Goal: Check status: Check status

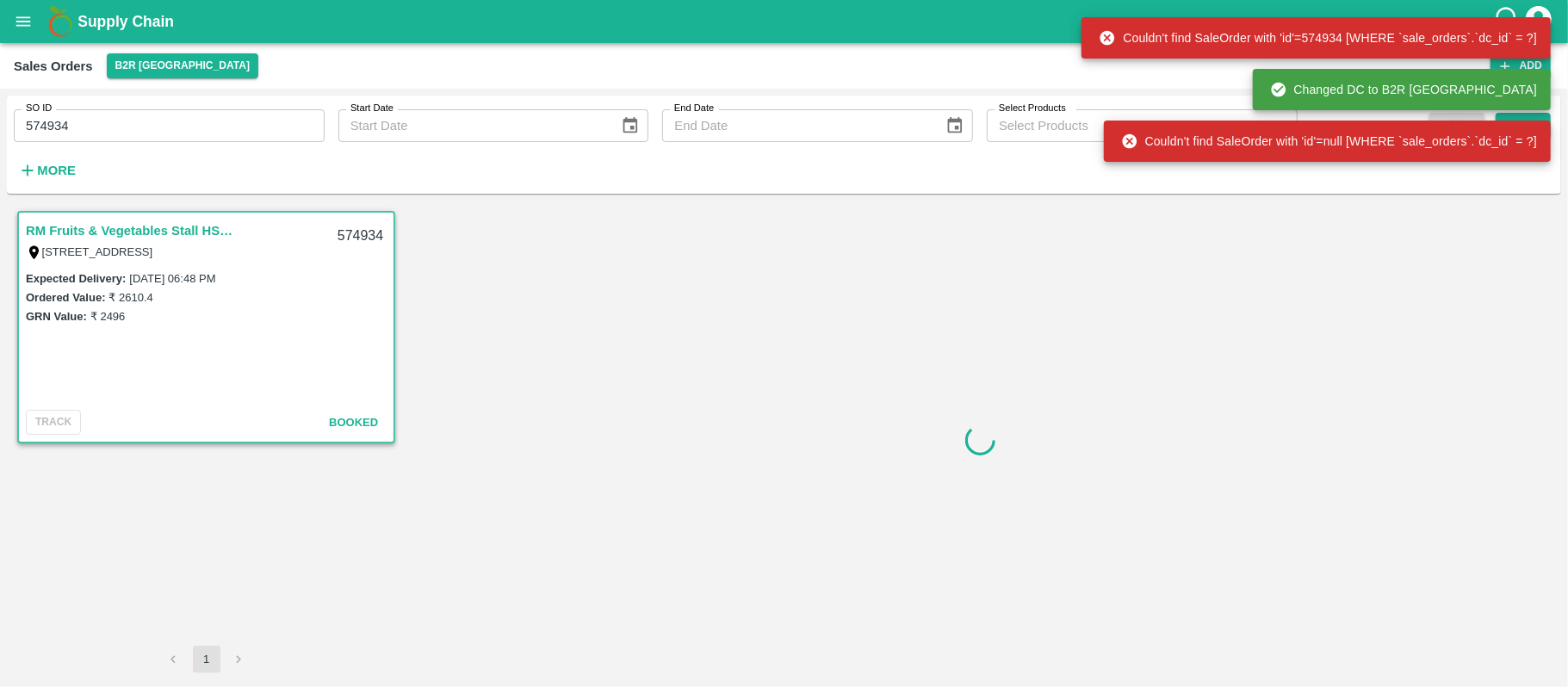
click at [191, 128] on input "574934" at bounding box center [169, 125] width 311 height 32
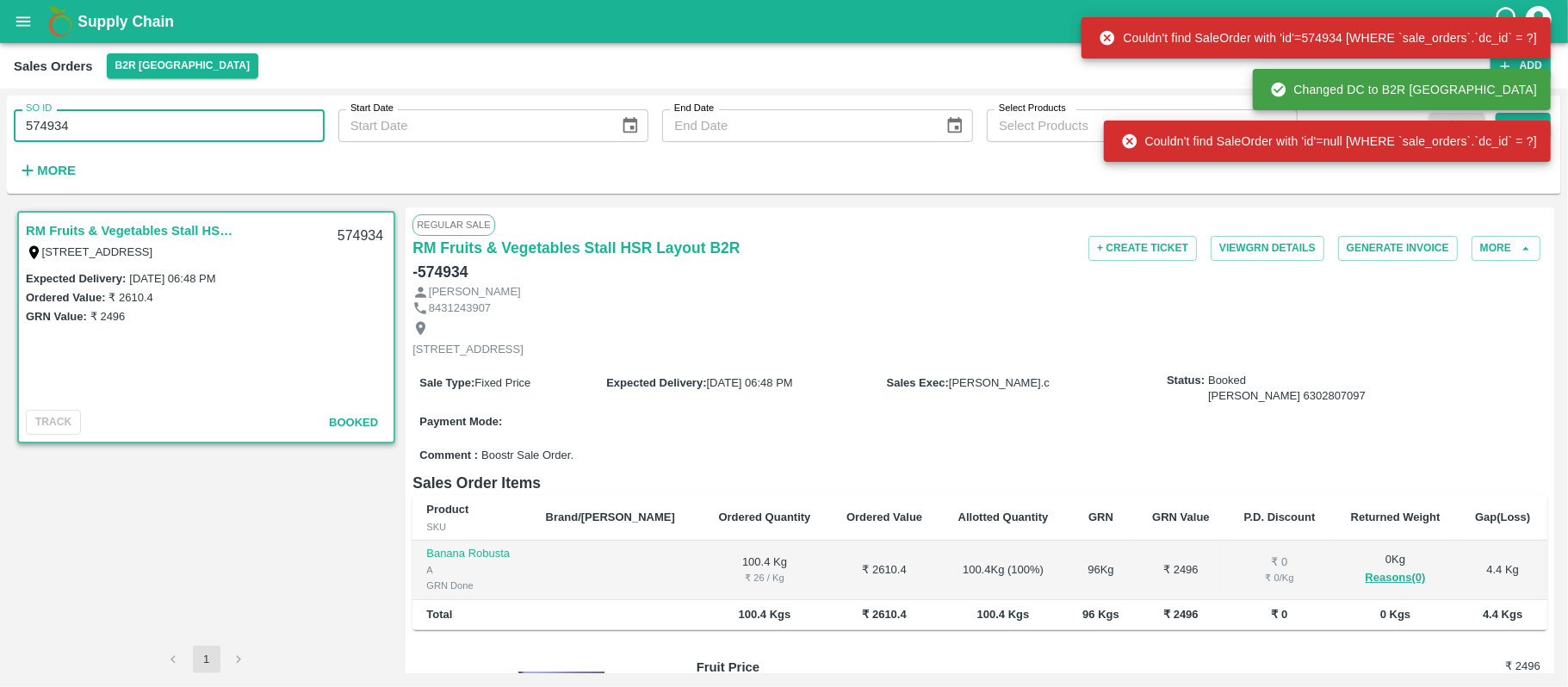
click at [191, 128] on input "574934" at bounding box center [169, 125] width 311 height 32
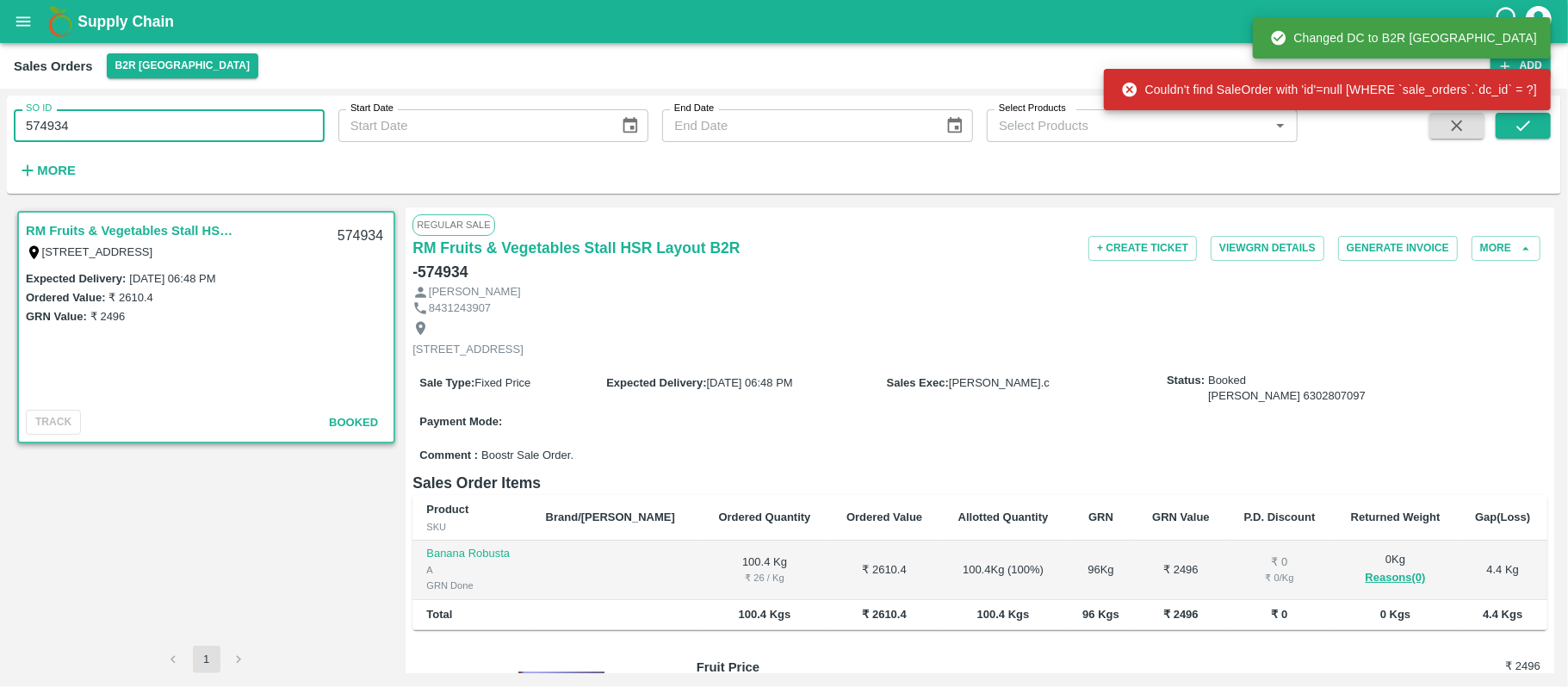
paste input "text"
type input "602754"
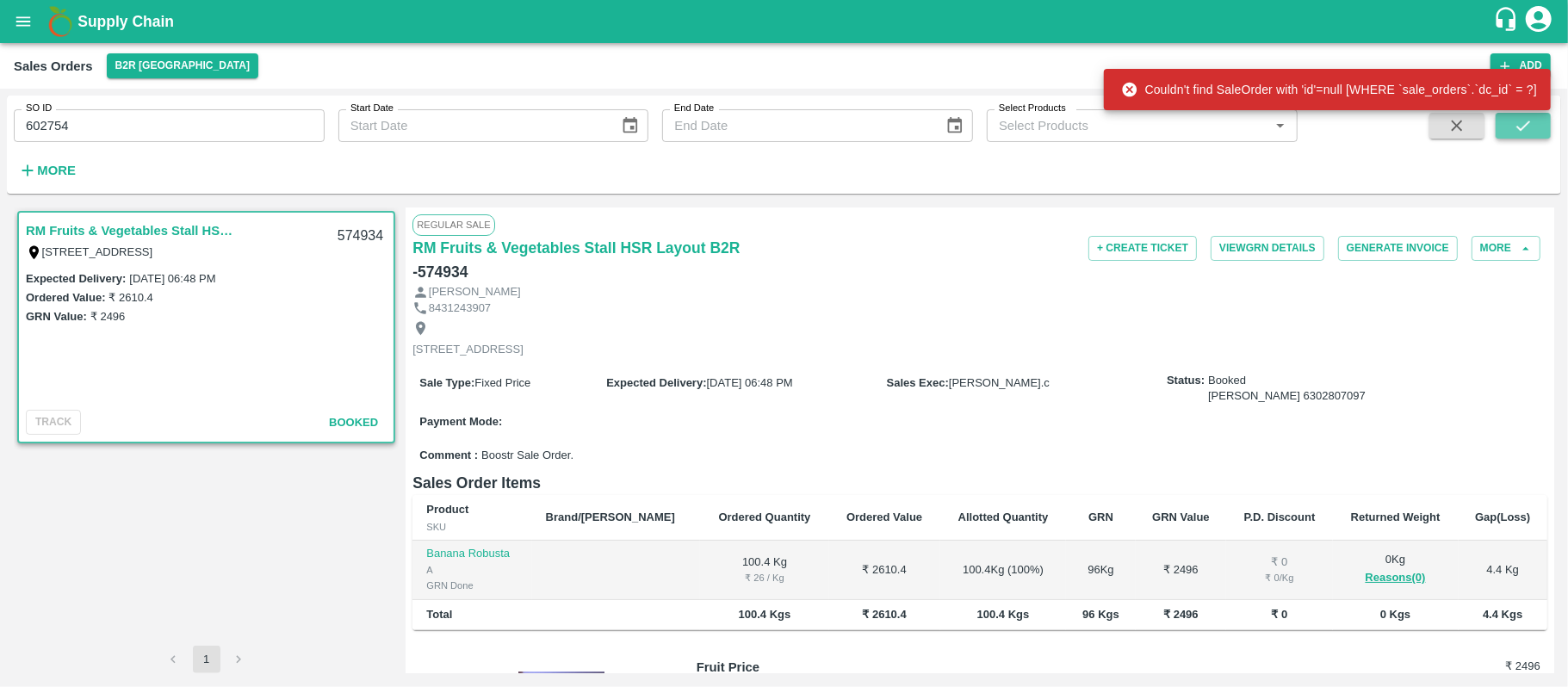
click at [1530, 124] on icon "submit" at bounding box center [1523, 125] width 19 height 19
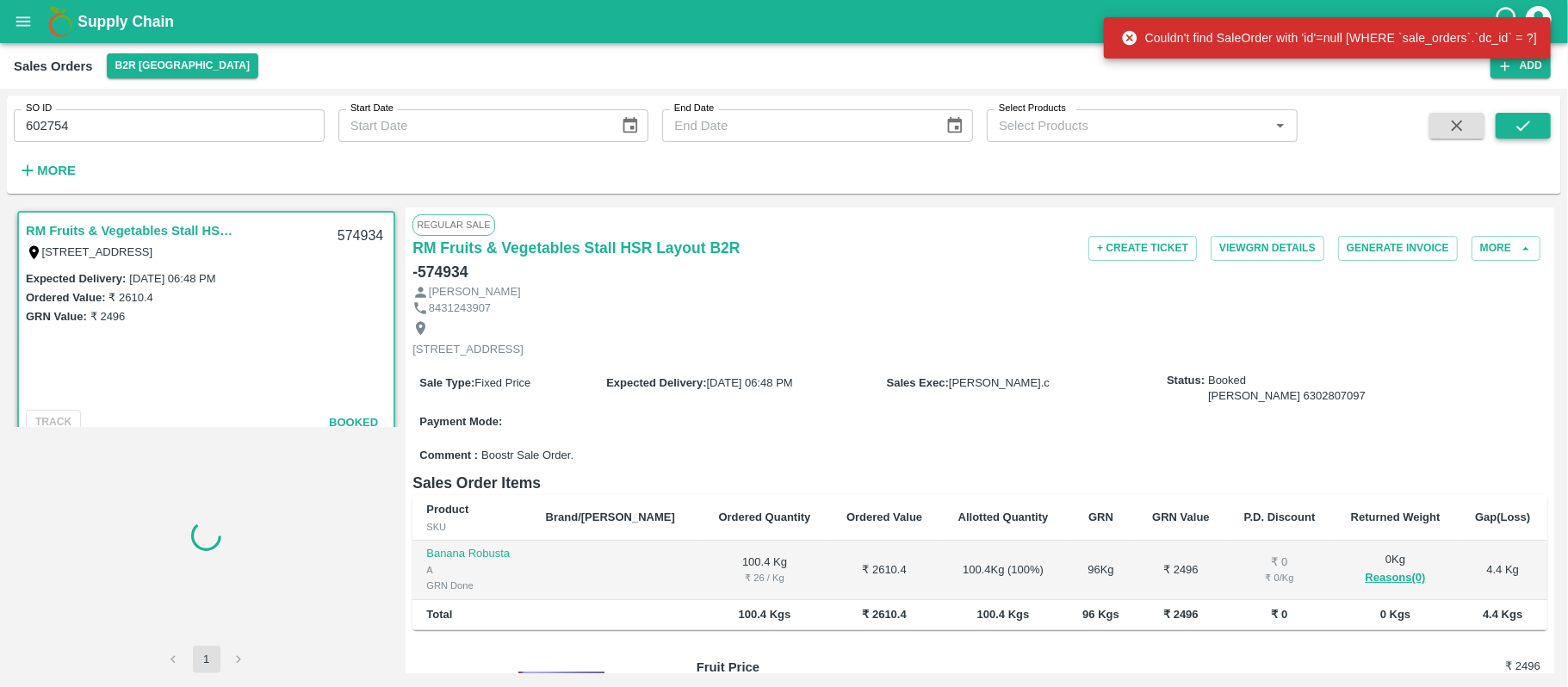
click at [1528, 124] on icon "submit" at bounding box center [1523, 125] width 19 height 19
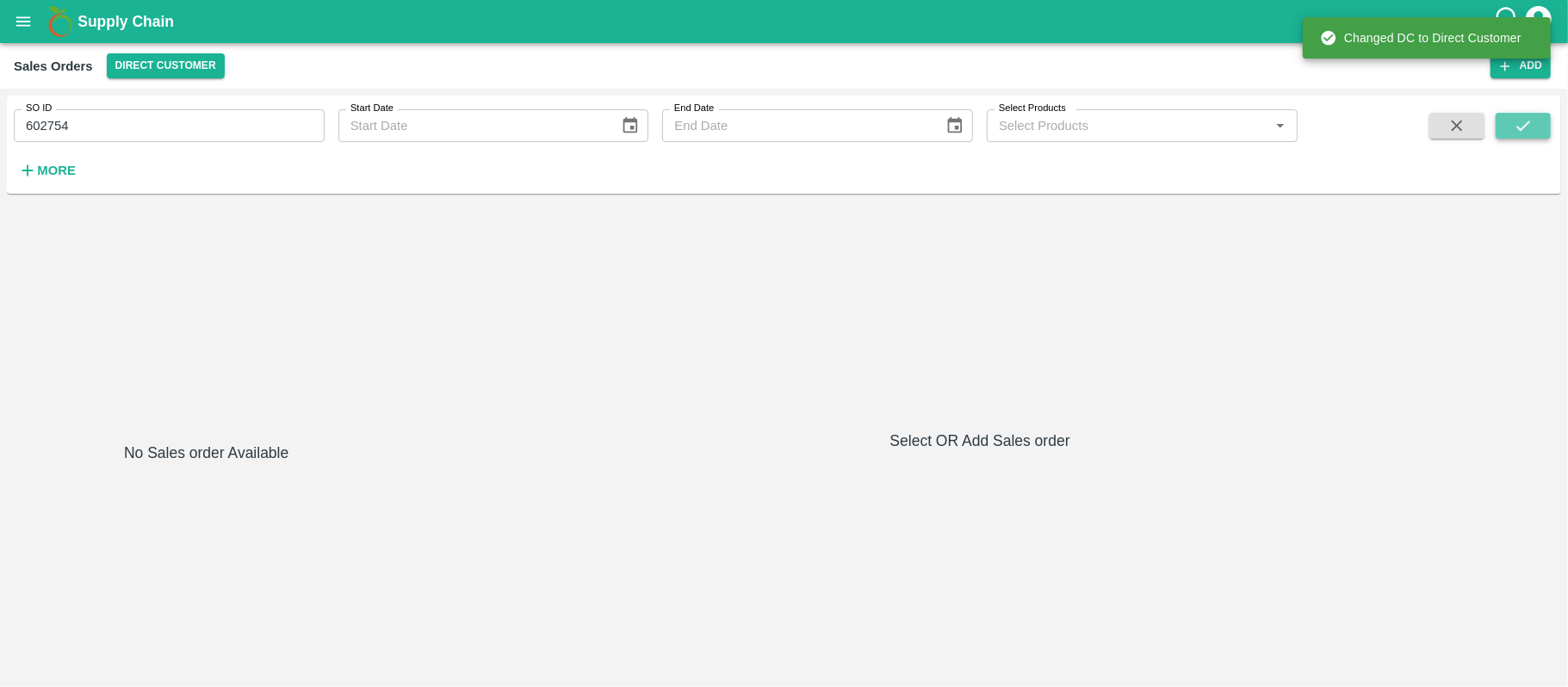
click at [1528, 124] on icon "submit" at bounding box center [1523, 125] width 19 height 19
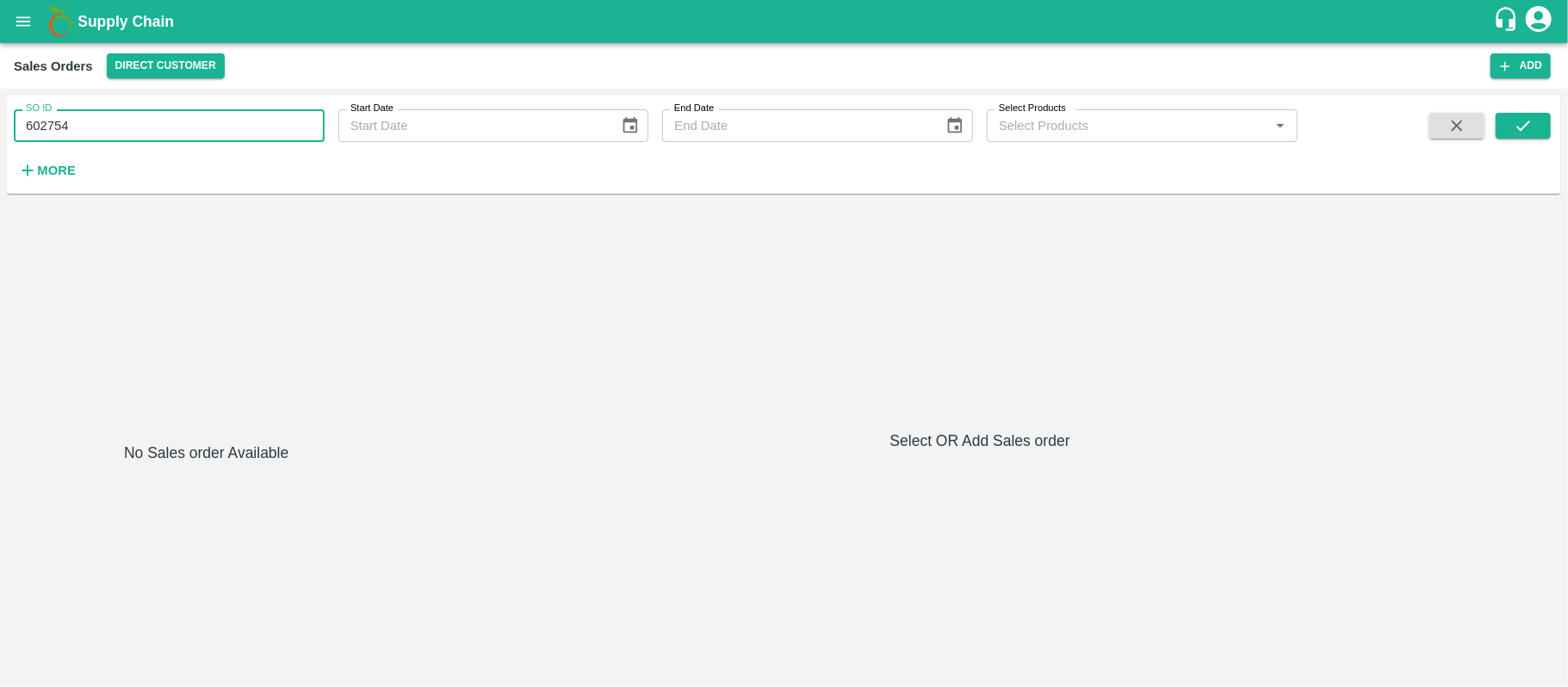
click at [105, 132] on input "602754" at bounding box center [169, 125] width 311 height 32
click at [1538, 127] on button "submit" at bounding box center [1523, 125] width 55 height 25
click at [248, 118] on input "602754" at bounding box center [169, 125] width 311 height 32
paste input "text"
click at [1520, 129] on icon "submit" at bounding box center [1524, 125] width 14 height 11
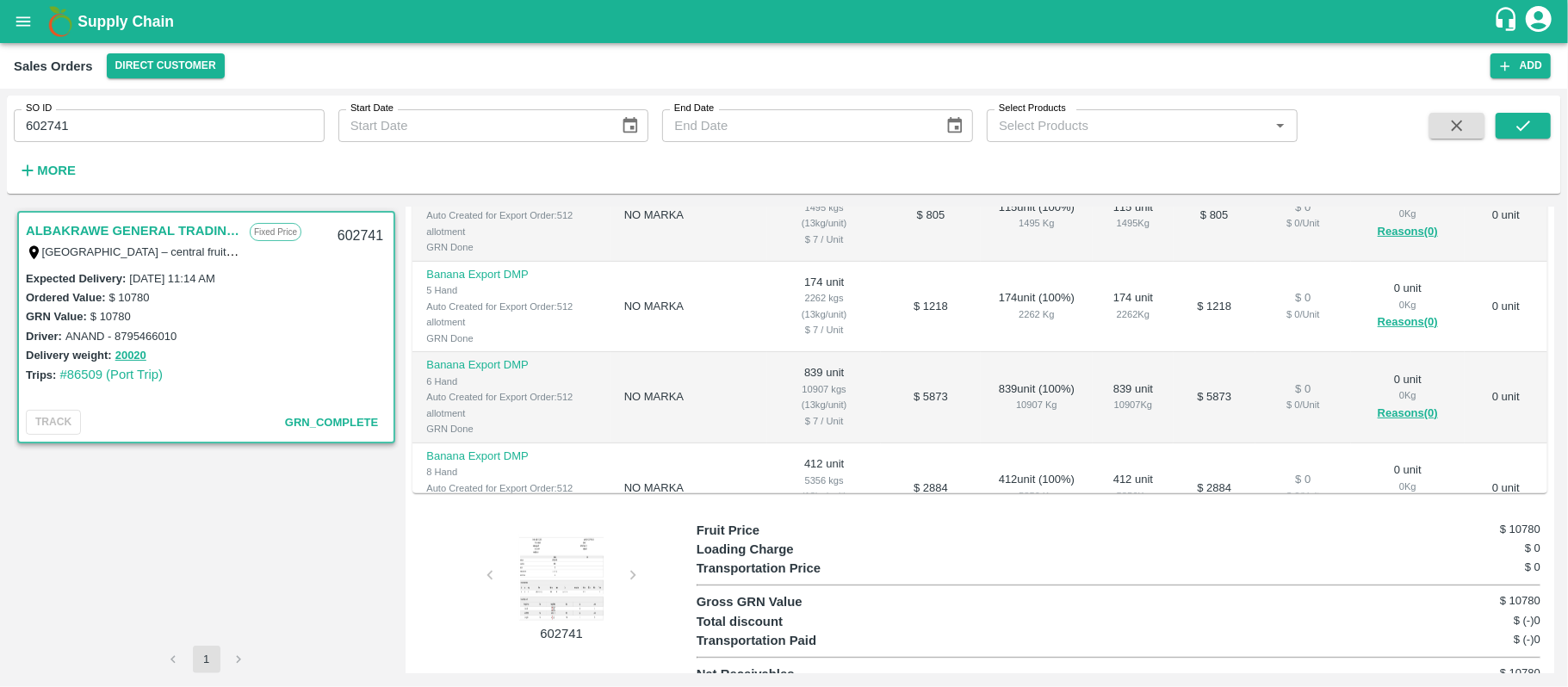
scroll to position [32, 0]
click at [552, 559] on div at bounding box center [562, 578] width 129 height 86
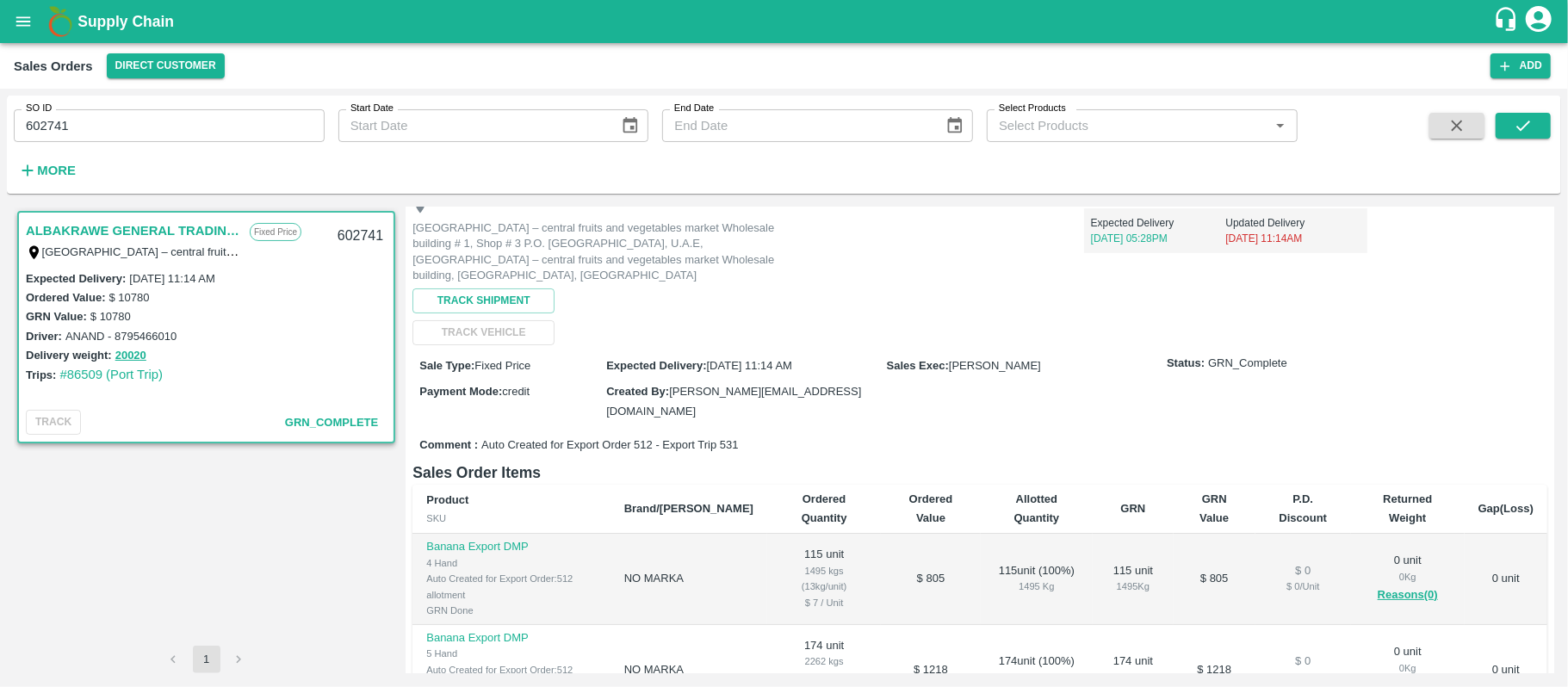
scroll to position [115, 0]
drag, startPoint x: 125, startPoint y: 124, endPoint x: 0, endPoint y: 214, distance: 154.0
click at [0, 214] on div "SO ID 602741 SO ID Start Date Start Date End Date End Date Select Products Sele…" at bounding box center [784, 388] width 1568 height 599
paste input "text"
click at [1526, 124] on icon "submit" at bounding box center [1524, 125] width 14 height 11
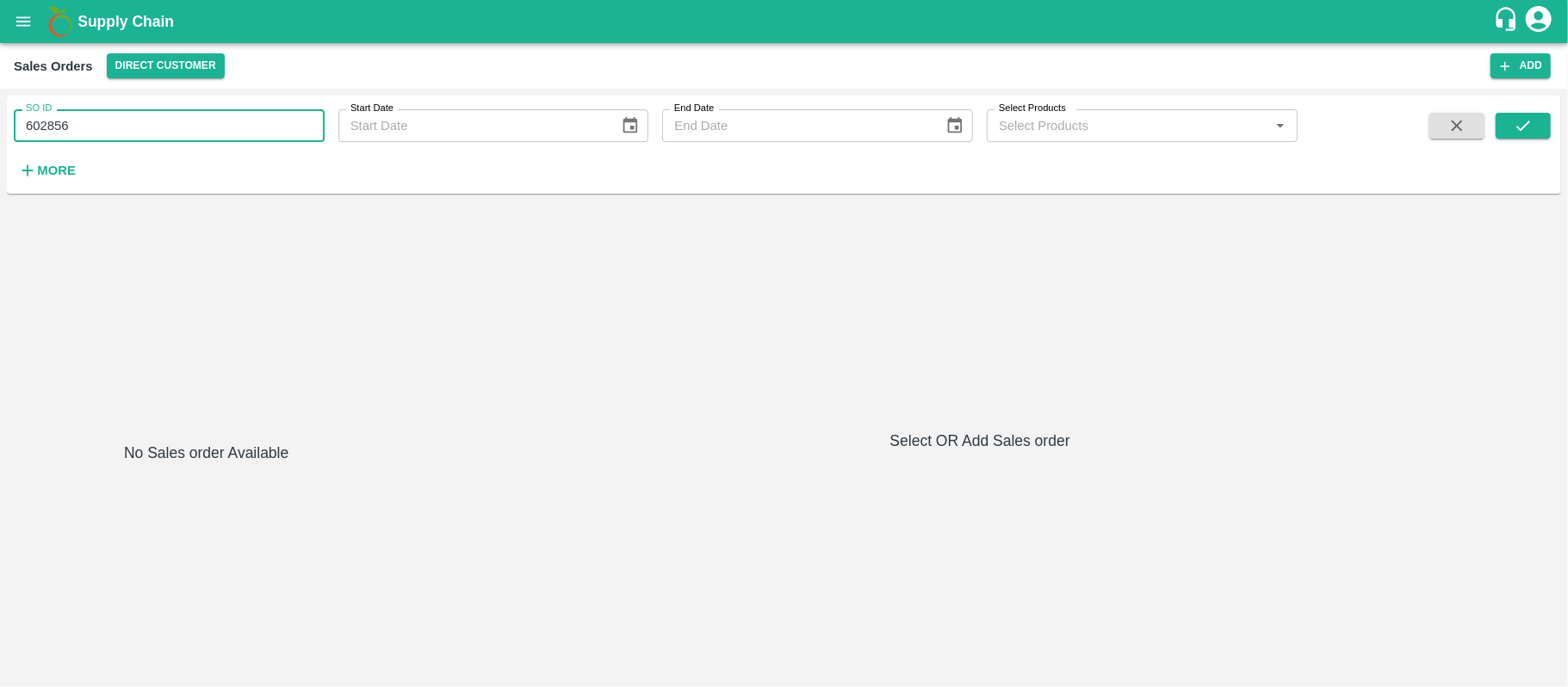
click at [81, 118] on input "602856" at bounding box center [169, 125] width 311 height 32
paste input "text"
click at [1517, 135] on icon "submit" at bounding box center [1523, 125] width 19 height 19
click at [1524, 129] on icon "submit" at bounding box center [1523, 125] width 19 height 19
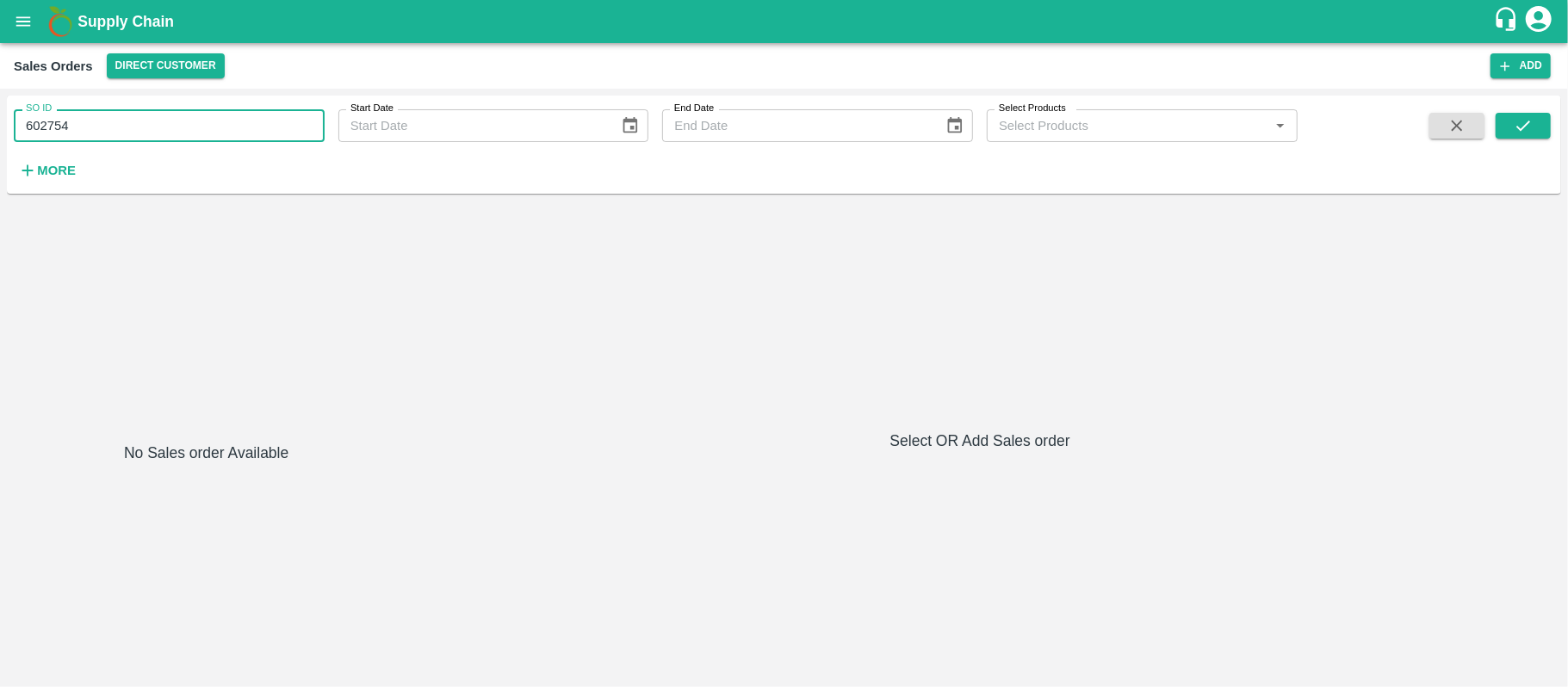
click at [134, 136] on input "602754" at bounding box center [169, 125] width 311 height 32
click at [1524, 124] on icon "submit" at bounding box center [1523, 125] width 19 height 19
click at [204, 118] on input "602754" at bounding box center [169, 125] width 311 height 32
paste input "text"
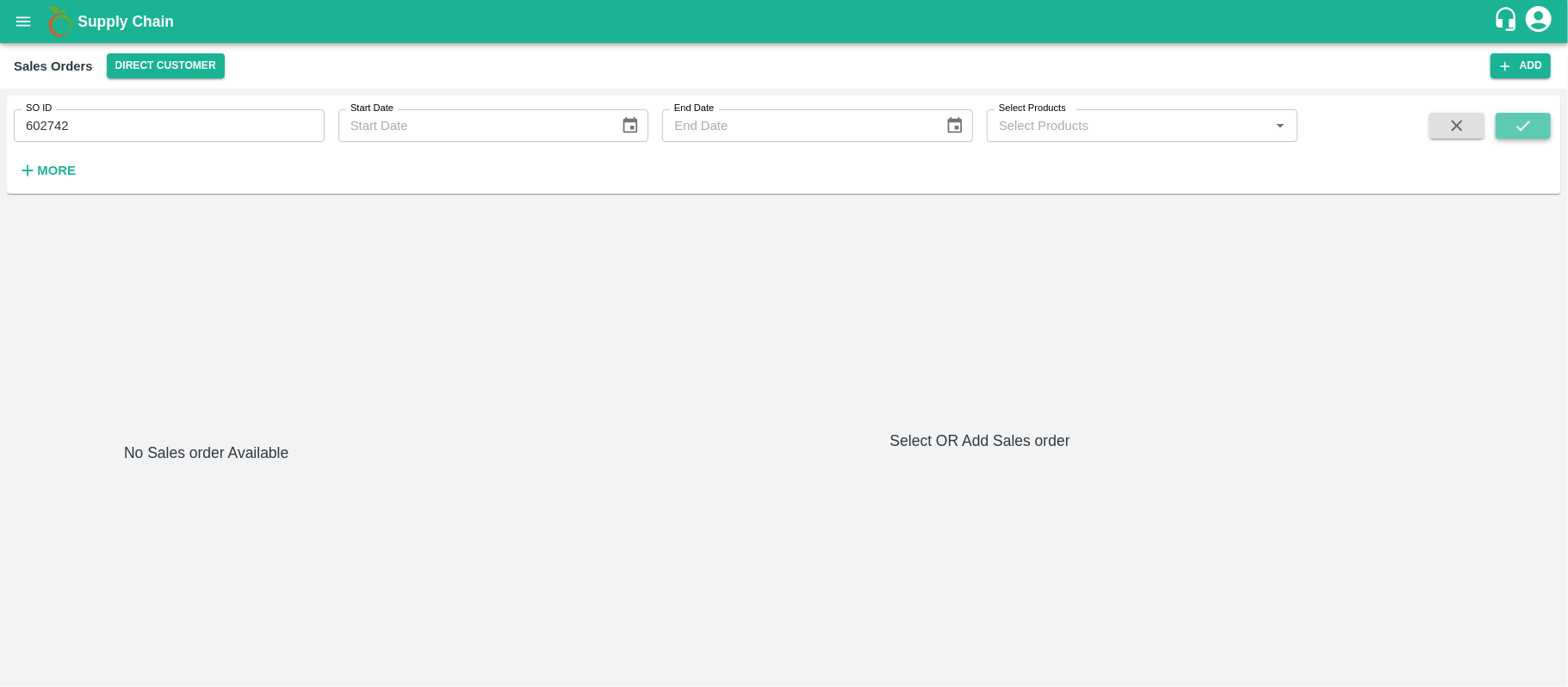
click at [1517, 124] on icon "submit" at bounding box center [1523, 125] width 19 height 19
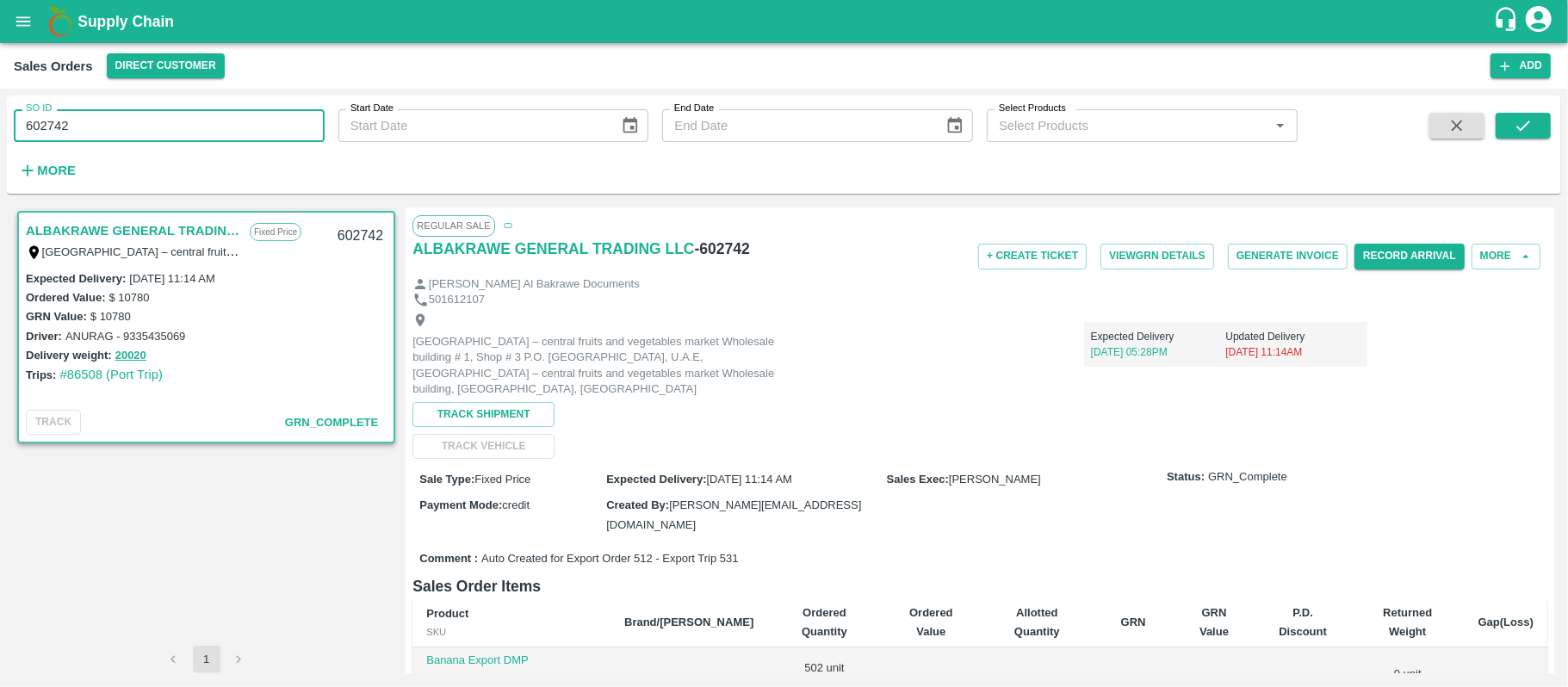
click at [121, 123] on input "602742" at bounding box center [169, 125] width 311 height 32
paste input "text"
click at [1526, 119] on icon "submit" at bounding box center [1523, 125] width 19 height 19
click at [267, 131] on input "602744" at bounding box center [169, 125] width 311 height 32
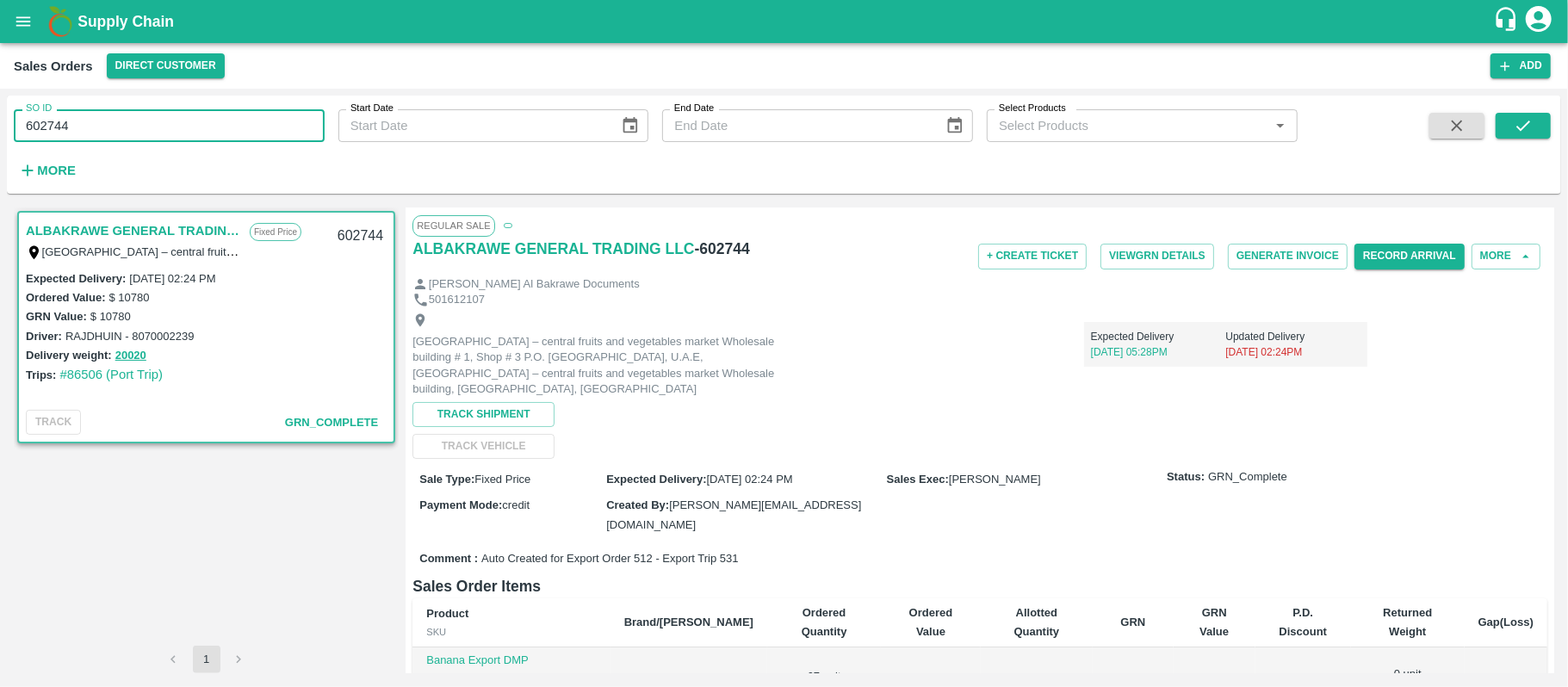
click at [267, 131] on input "602744" at bounding box center [169, 125] width 311 height 32
paste input "text"
click at [267, 131] on input "602856" at bounding box center [169, 125] width 311 height 32
type input "602856"
click at [1521, 138] on button "submit" at bounding box center [1523, 125] width 55 height 25
